Goal: Information Seeking & Learning: Check status

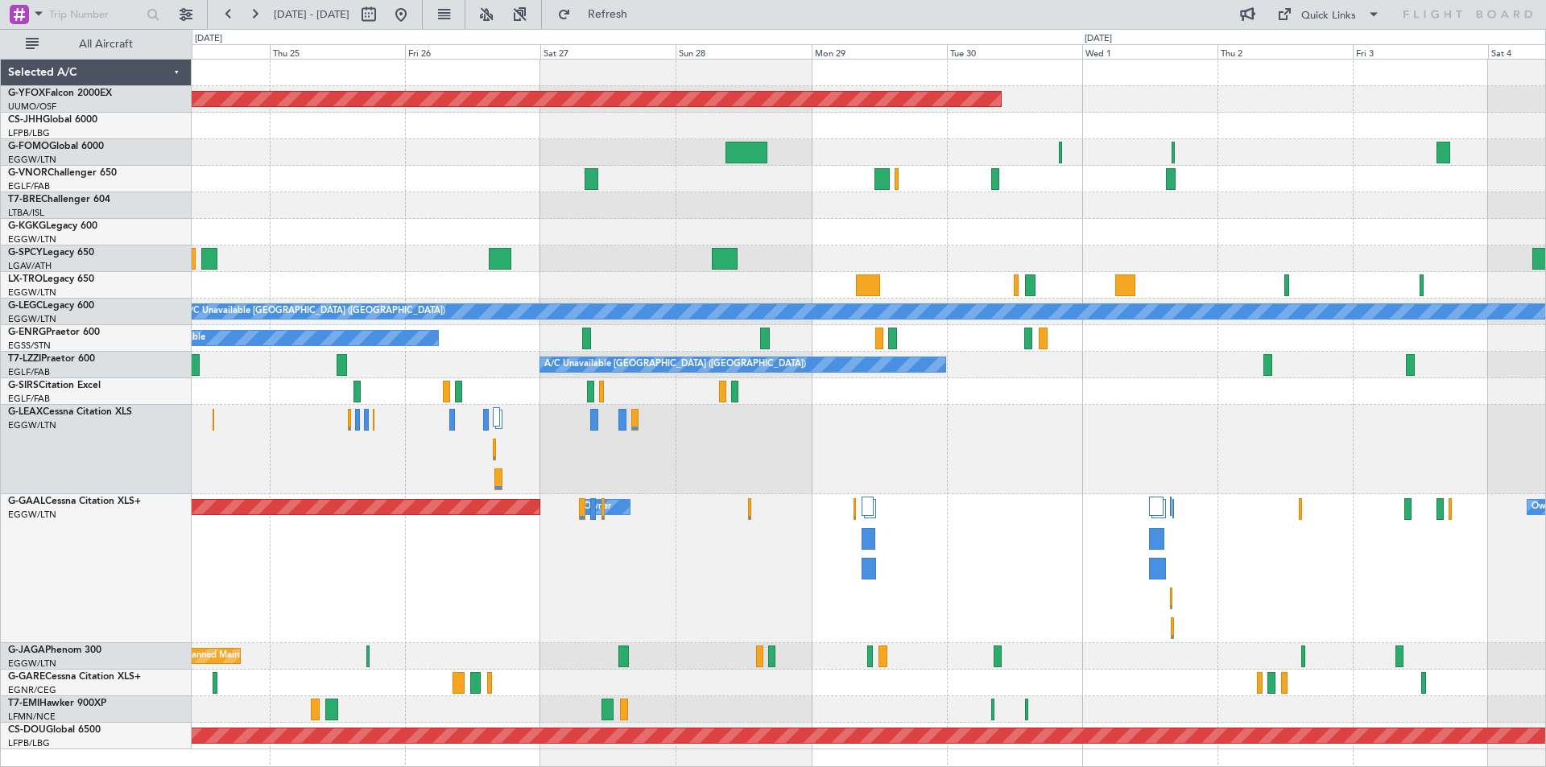
click at [911, 228] on div "AOG Maint [GEOGRAPHIC_DATA] (Ataturk)" at bounding box center [868, 232] width 1353 height 27
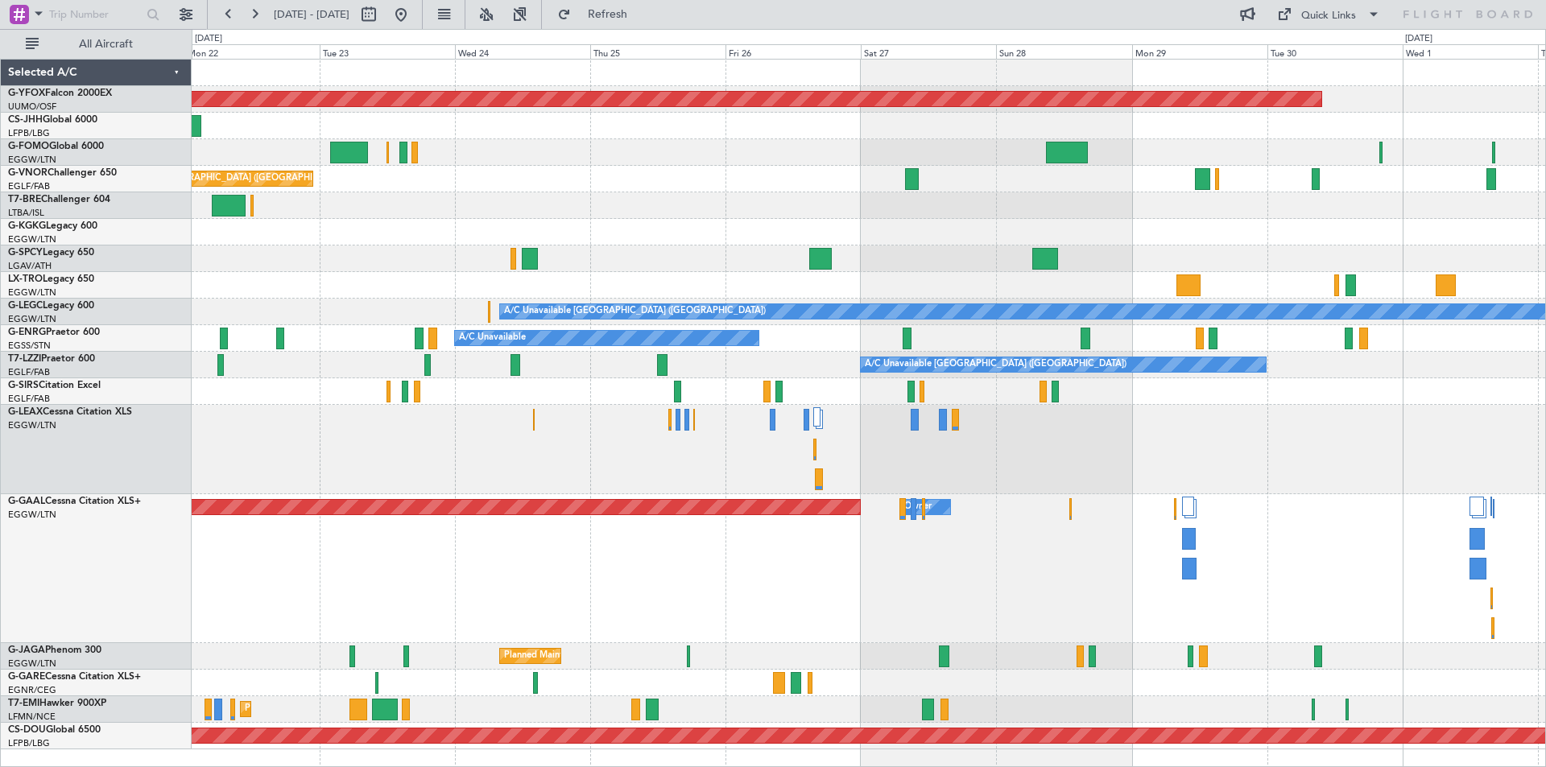
click at [1033, 348] on div "AOG Maint Ostafyevo Owner Planned Maint [GEOGRAPHIC_DATA] ([GEOGRAPHIC_DATA]) A…" at bounding box center [868, 405] width 1353 height 690
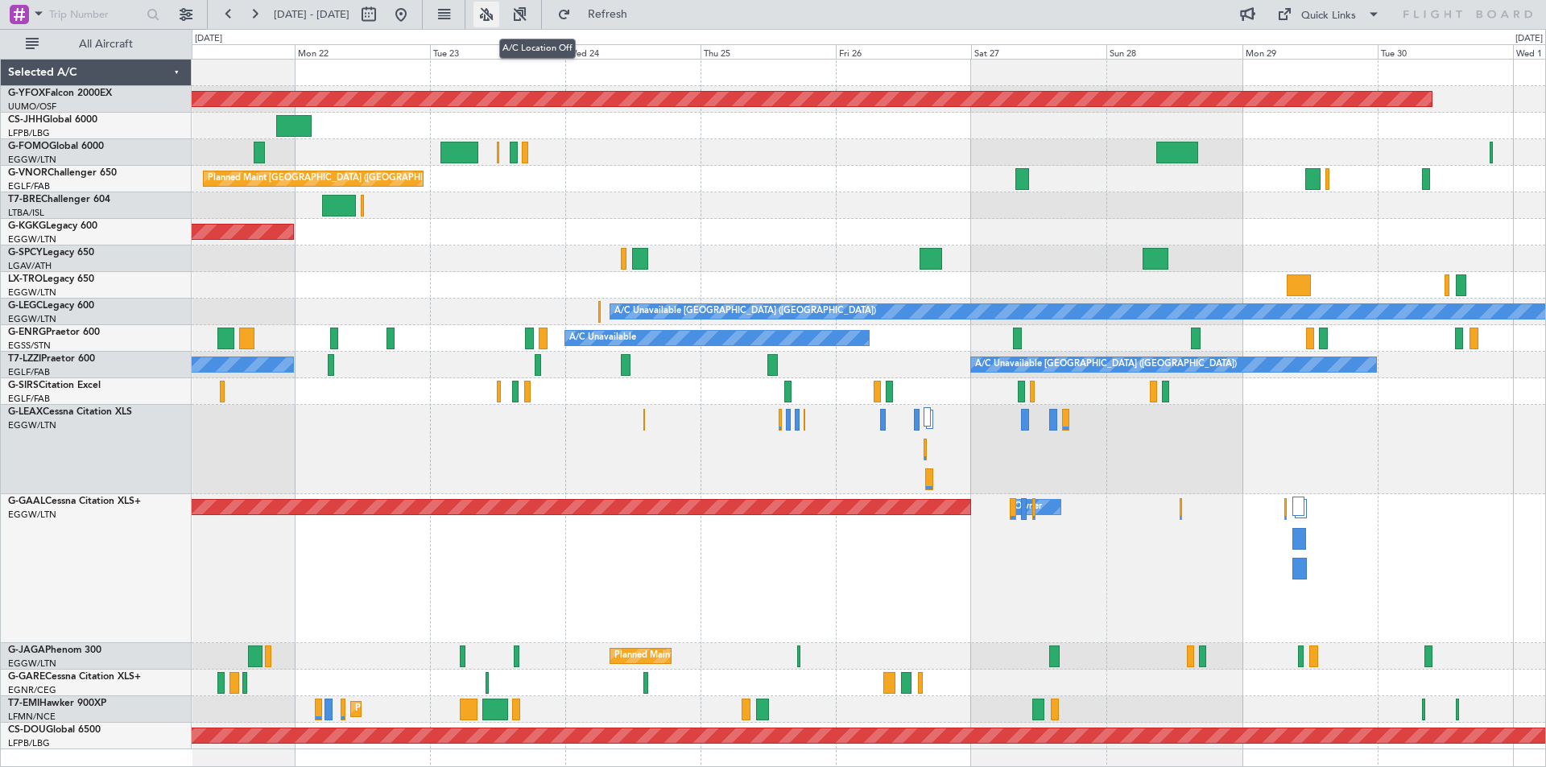
click at [499, 11] on button at bounding box center [486, 15] width 26 height 26
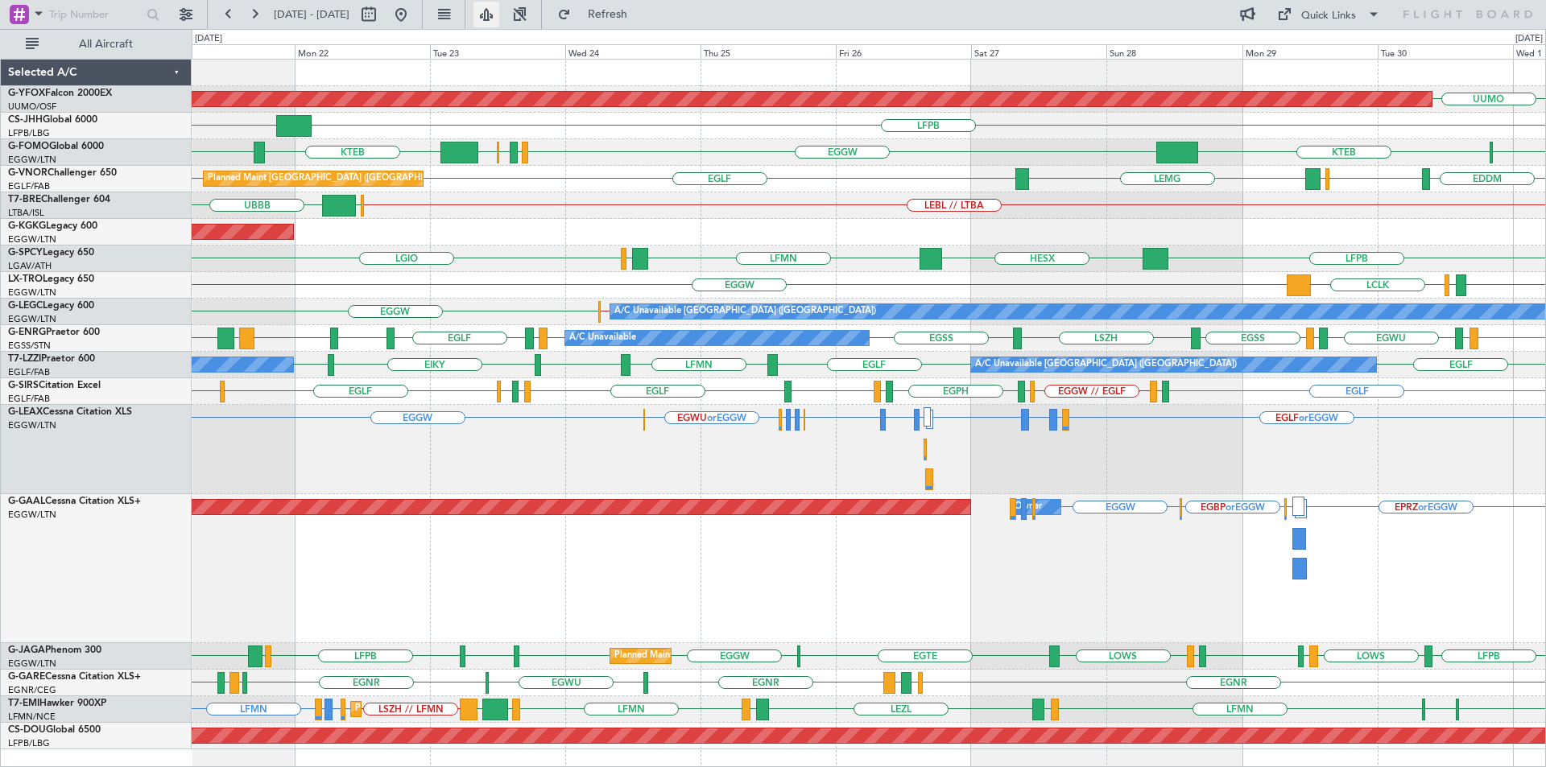
click at [499, 14] on button at bounding box center [486, 15] width 26 height 26
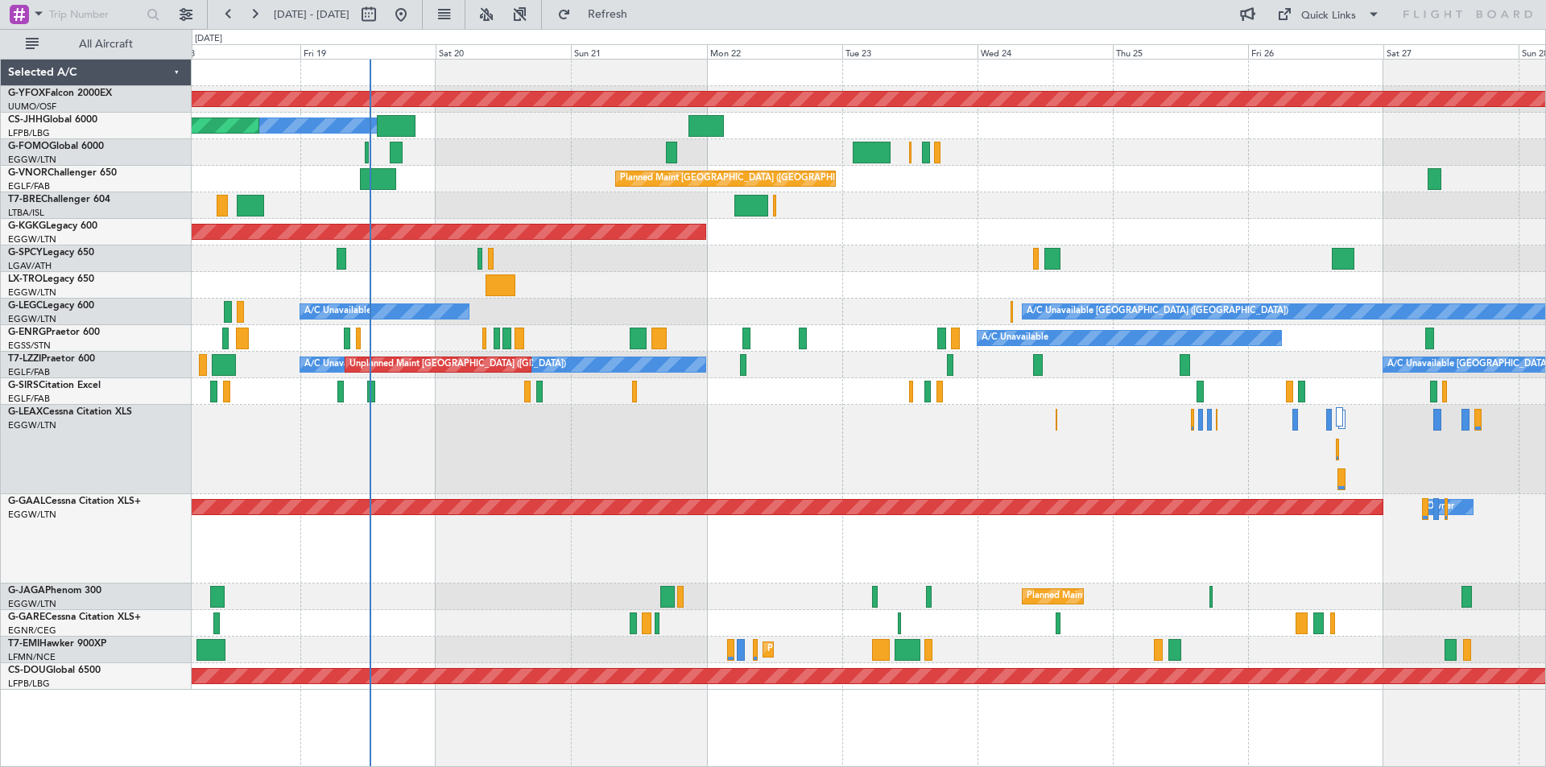
click at [967, 444] on div at bounding box center [868, 449] width 1353 height 89
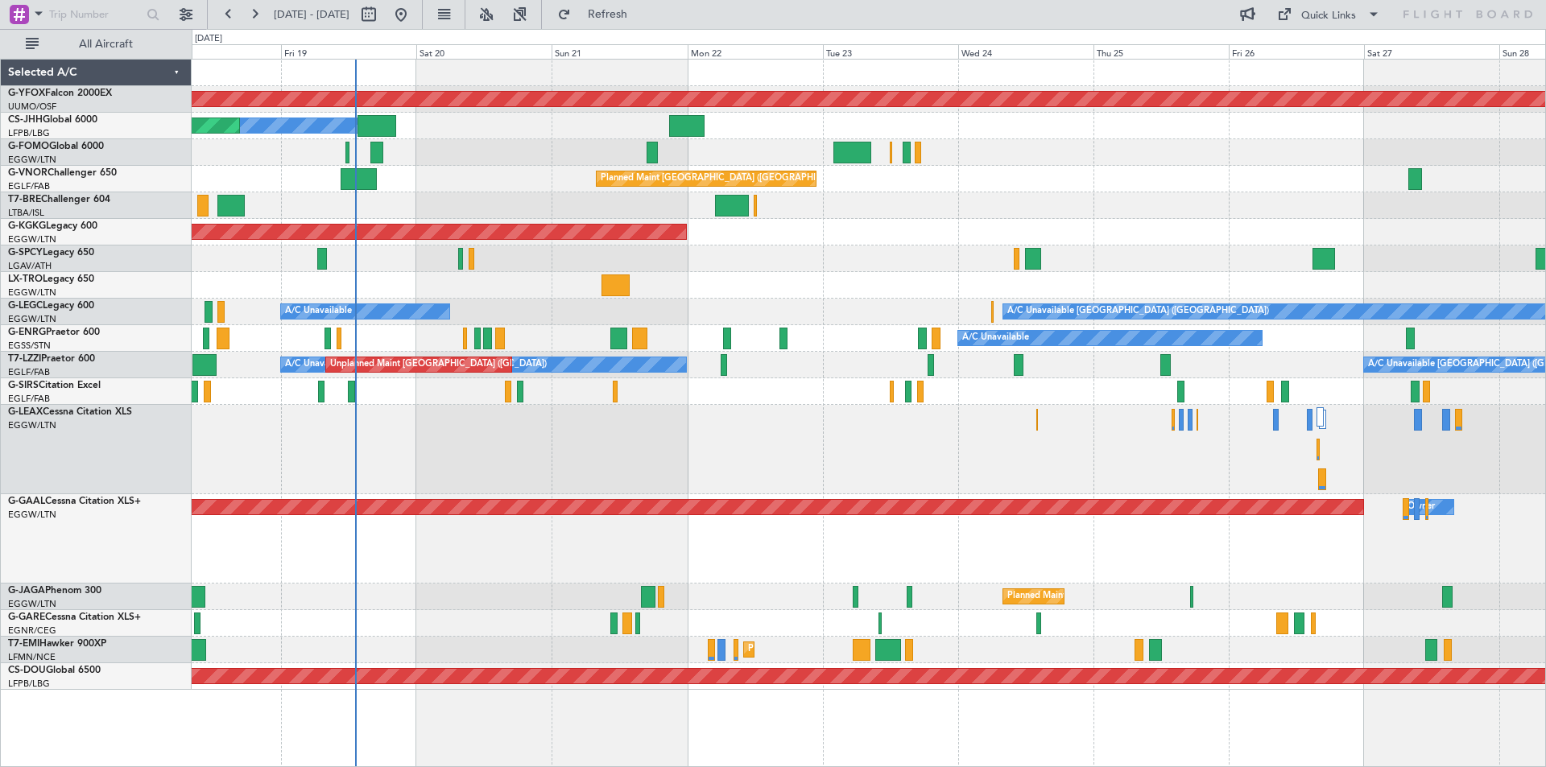
click at [1019, 731] on div "AOG Maint Ostafyevo Owner Planned Maint [GEOGRAPHIC_DATA] ([GEOGRAPHIC_DATA]) P…" at bounding box center [869, 413] width 1354 height 709
click at [828, 727] on div "AOG Maint Ostafyevo Owner Planned Maint [GEOGRAPHIC_DATA] ([GEOGRAPHIC_DATA]) P…" at bounding box center [869, 413] width 1354 height 709
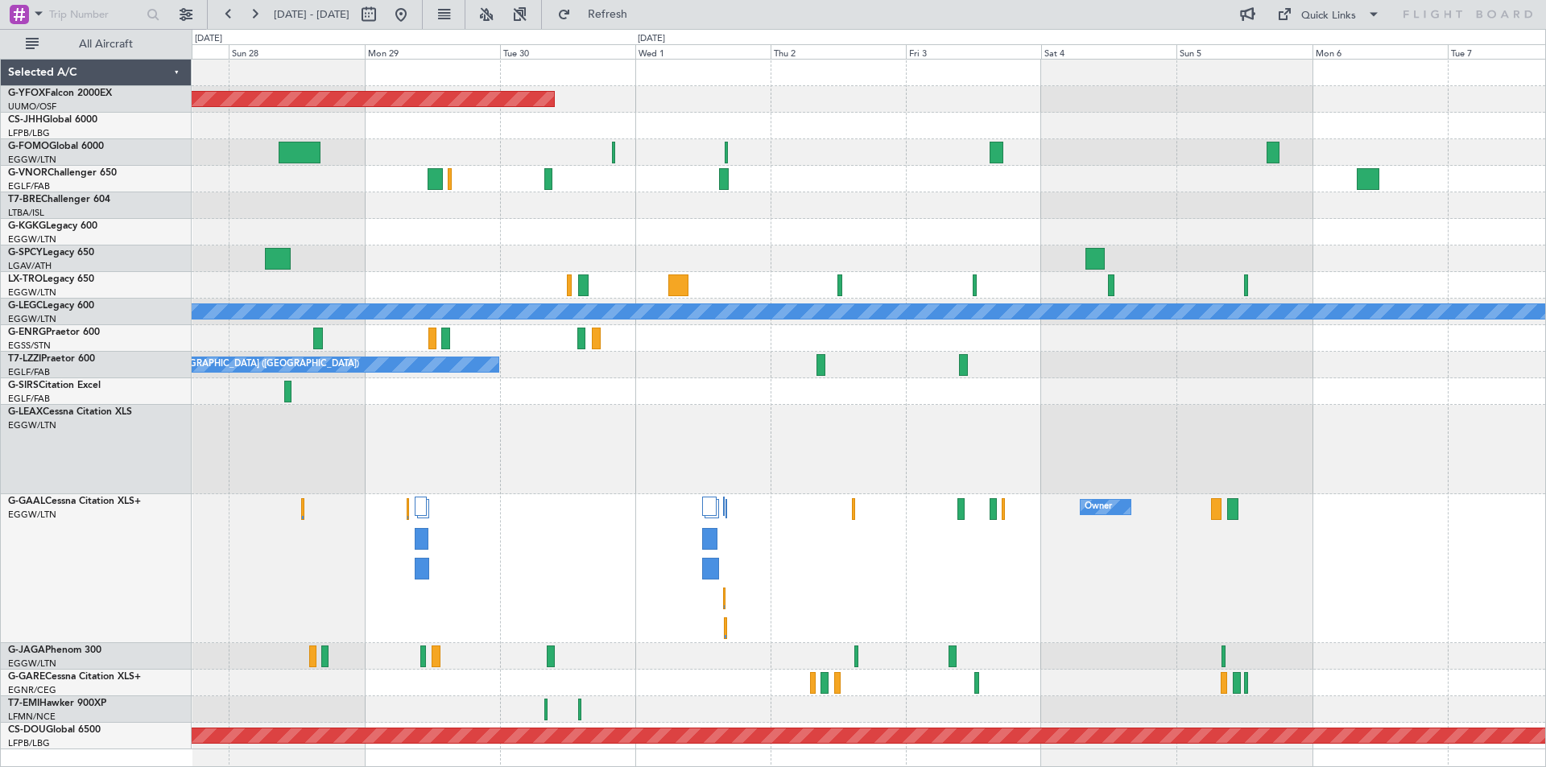
click at [686, 258] on div at bounding box center [868, 259] width 1353 height 27
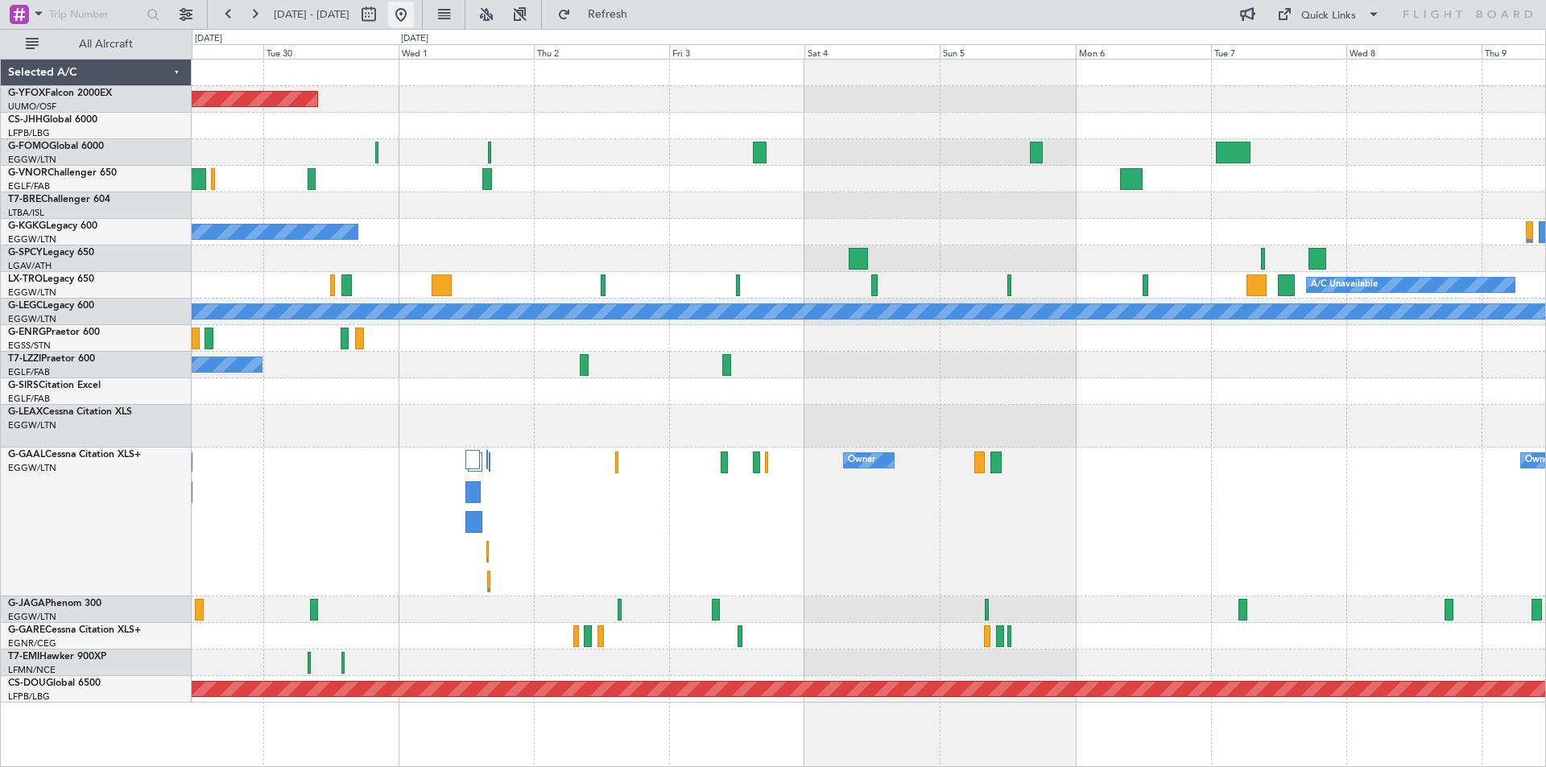
click at [414, 6] on button at bounding box center [401, 15] width 26 height 26
